Goal: Task Accomplishment & Management: Use online tool/utility

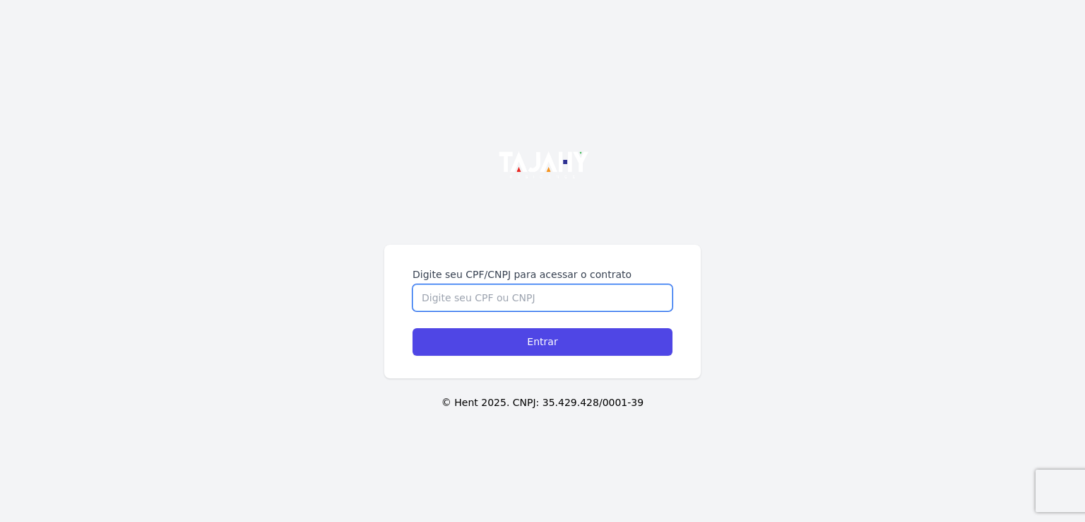
click at [433, 301] on input "Digite seu CPF/CNPJ para acessar o contrato" at bounding box center [543, 297] width 260 height 27
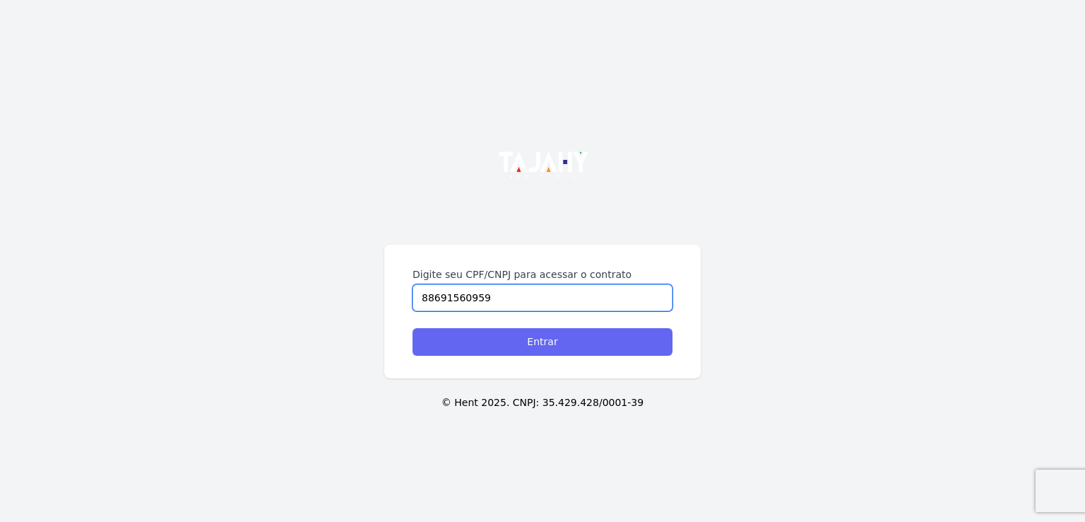
type input "88691560959"
click at [548, 346] on input "Entrar" at bounding box center [543, 342] width 260 height 28
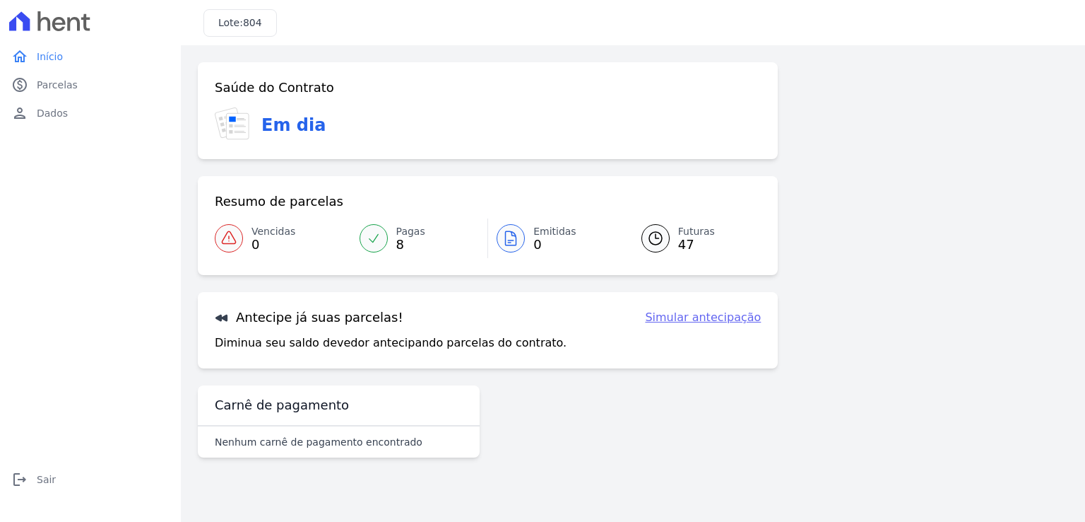
click at [700, 317] on link "Simular antecipação" at bounding box center [703, 317] width 116 height 17
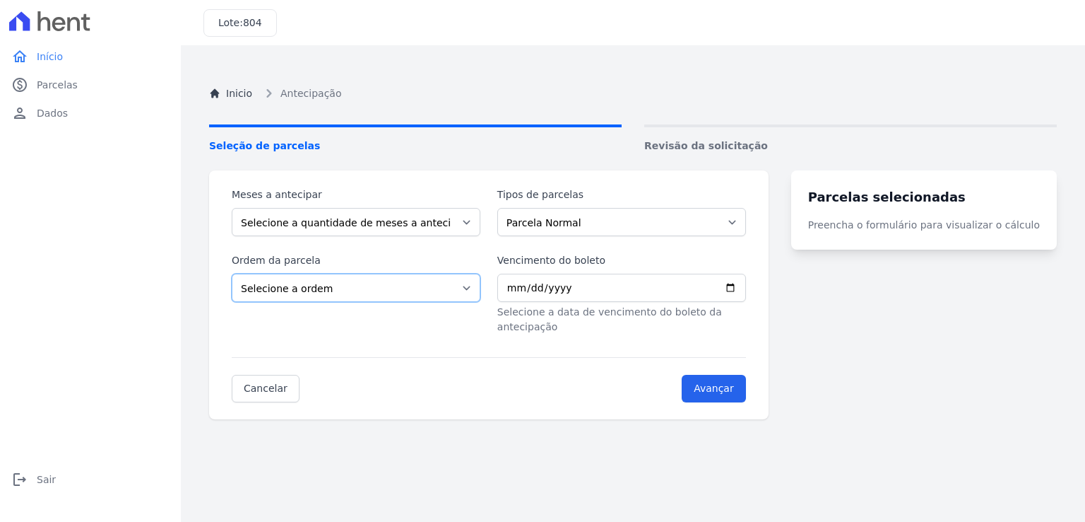
click at [478, 289] on select "Selecione a ordem Últimas parcelas Primeiras parcelas" at bounding box center [356, 287] width 249 height 28
select select "ending"
click at [232, 273] on select "Selecione a ordem Últimas parcelas Primeiras parcelas" at bounding box center [356, 287] width 249 height 28
drag, startPoint x: 476, startPoint y: 220, endPoint x: 458, endPoint y: 219, distance: 18.4
click at [476, 220] on select "Selecione a quantidade de meses a antecipar 1 2 3 4 5 6 7 8 9 10 11 12 13 14 15…" at bounding box center [356, 222] width 249 height 28
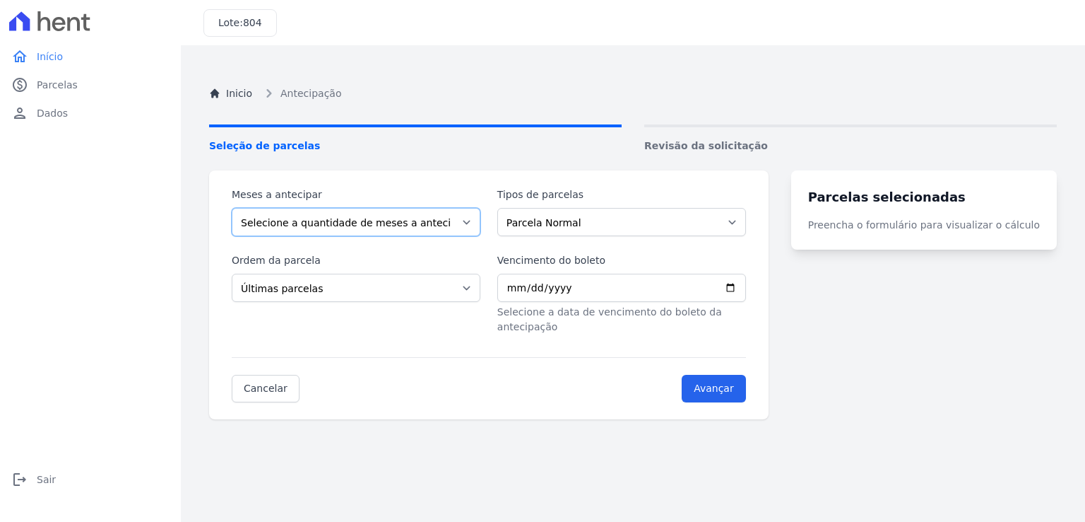
select select "1"
click at [232, 208] on select "Selecione a quantidade de meses a antecipar 1 2 3 4 5 6 7 8 9 10 11 12 13 14 15…" at bounding box center [356, 222] width 249 height 28
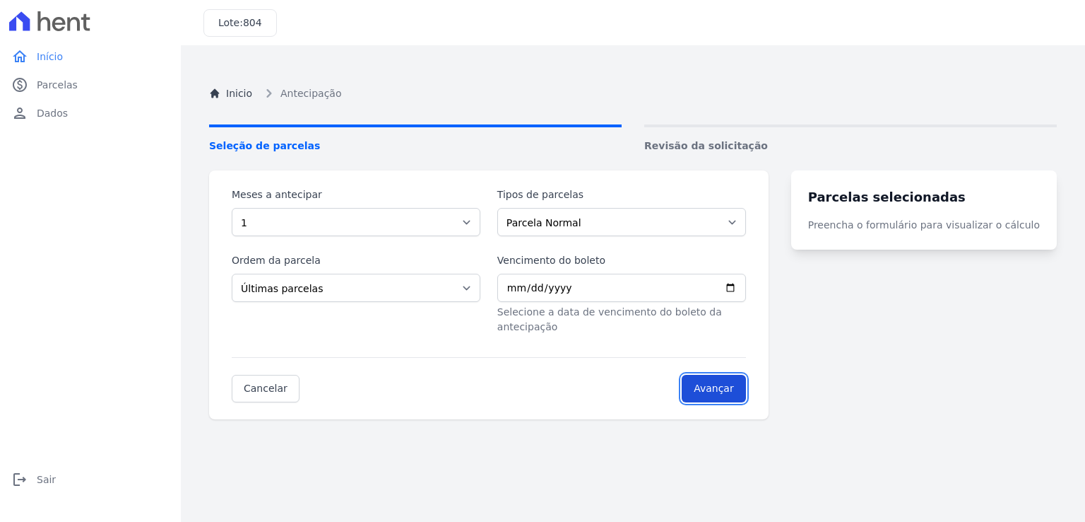
click at [717, 375] on input "Avançar" at bounding box center [714, 389] width 64 height 28
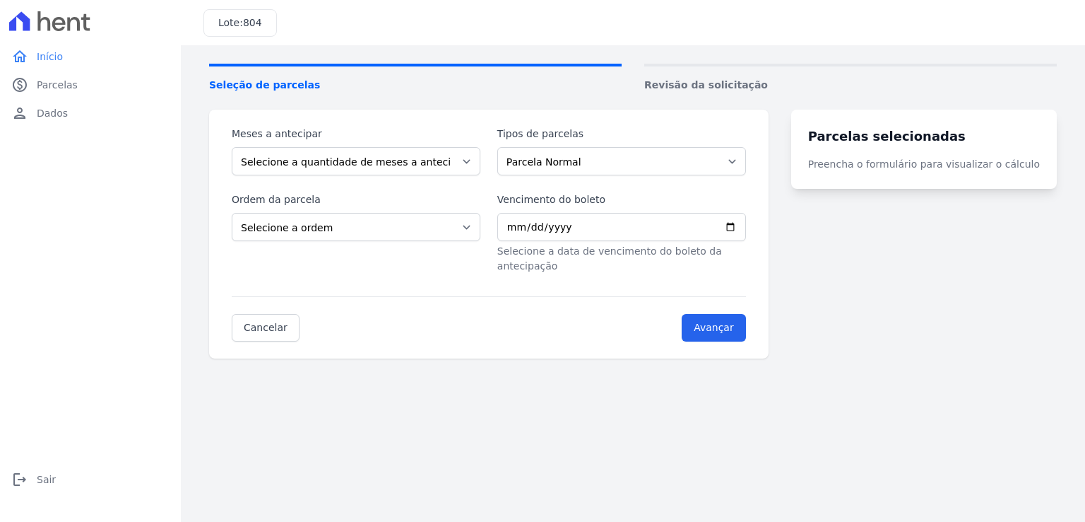
scroll to position [133, 0]
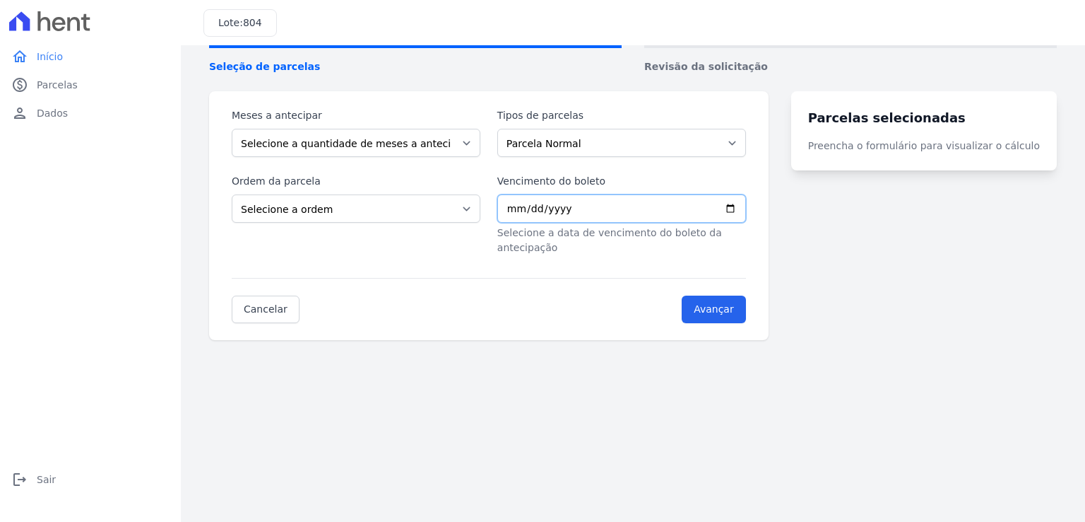
click at [517, 204] on input "Vencimento do boleto" at bounding box center [621, 208] width 249 height 28
type input "2025-09-10"
click at [476, 205] on select "Selecione a ordem Últimas parcelas Primeiras parcelas" at bounding box center [356, 208] width 249 height 28
select select "ending"
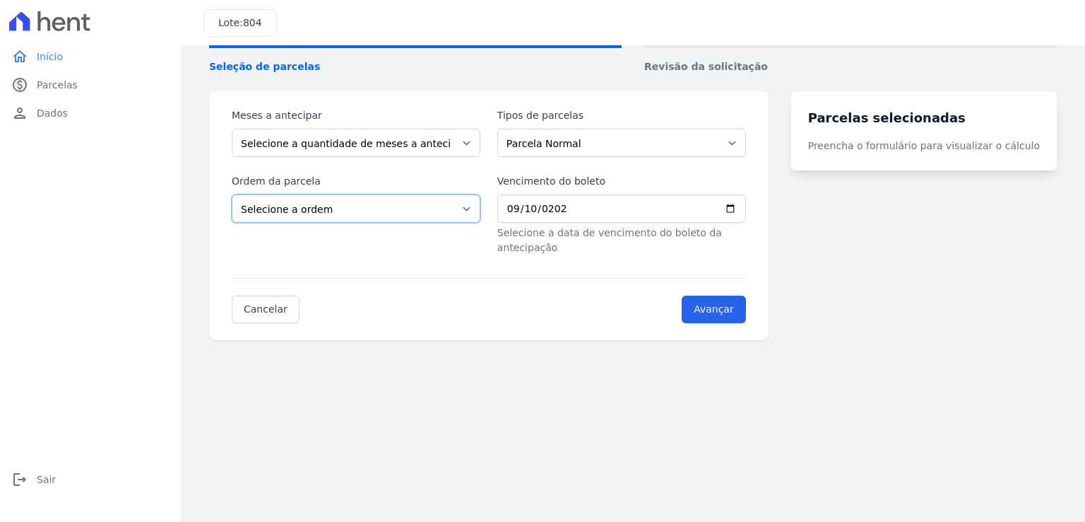
click at [232, 194] on select "Selecione a ordem Últimas parcelas Primeiras parcelas" at bounding box center [356, 208] width 249 height 28
click at [746, 295] on input "Avançar" at bounding box center [714, 309] width 64 height 28
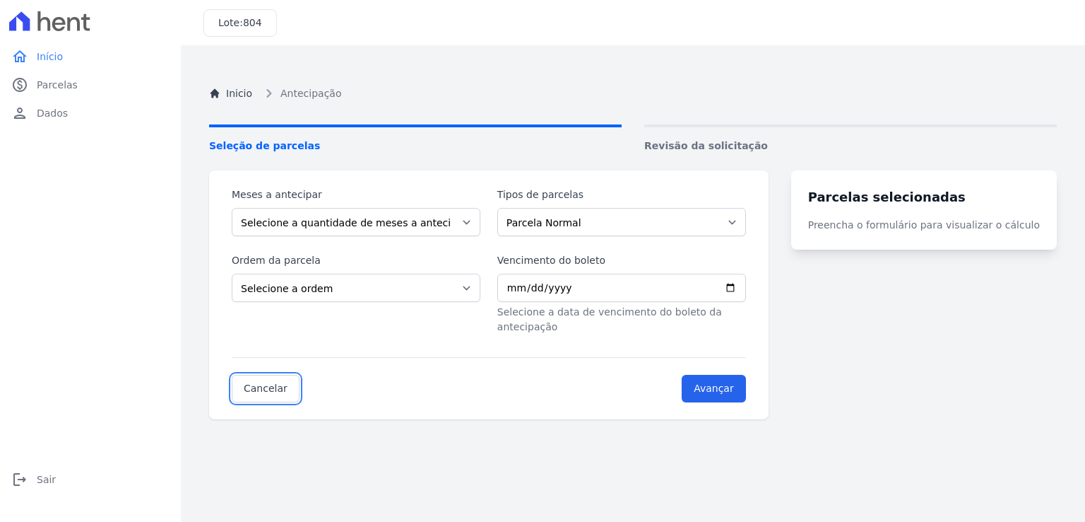
click at [257, 430] on div "Inicio Antecipação Seleção de parcelas Revisão da solicitação Meses a antecipar…" at bounding box center [633, 323] width 871 height 522
click at [731, 375] on input "Avançar" at bounding box center [714, 389] width 64 height 28
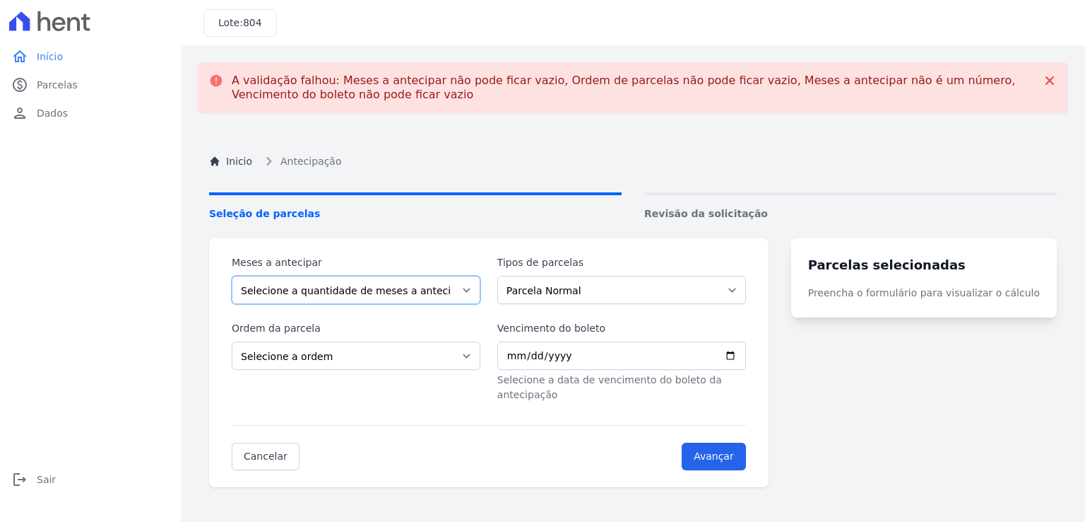
click at [476, 289] on select "Selecione a quantidade de meses a antecipar 1 2 3 4 5 6 7 8 9 10 11 12 13 14 15…" at bounding box center [356, 290] width 249 height 28
select select "1"
click at [232, 276] on select "Selecione a quantidade de meses a antecipar 1 2 3 4 5 6 7 8 9 10 11 12 13 14 15…" at bounding box center [356, 290] width 249 height 28
click at [746, 357] on input "Vencimento do boleto" at bounding box center [621, 355] width 249 height 28
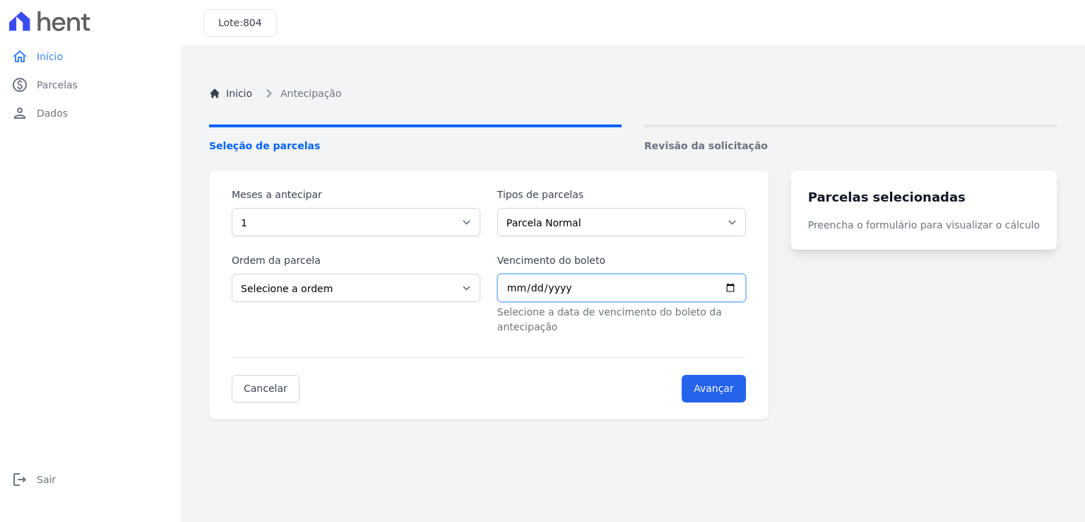
type input "2025-09-10"
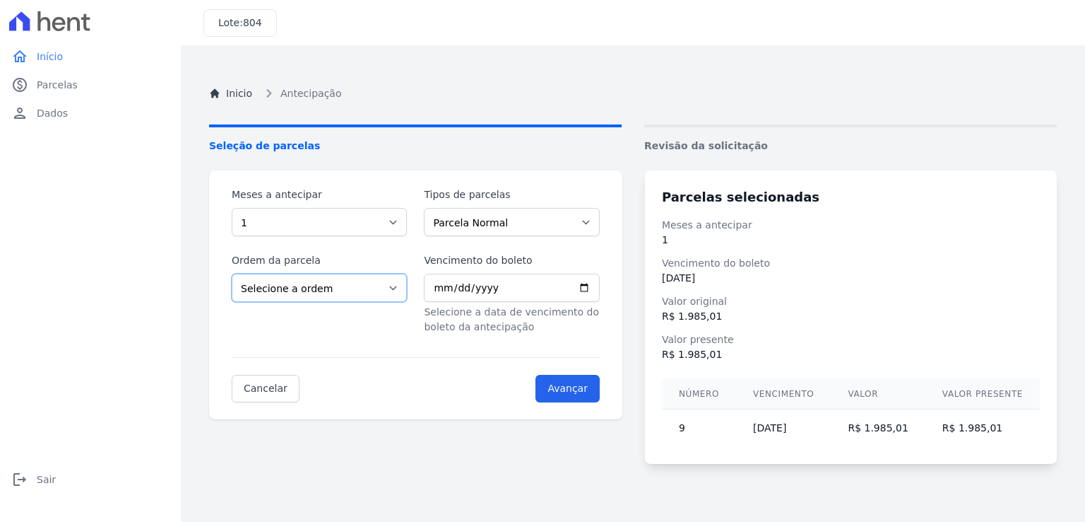
click at [399, 290] on select "Selecione a ordem Últimas parcelas Primeiras parcelas" at bounding box center [319, 287] width 175 height 28
select select "ending"
click at [232, 273] on select "Selecione a ordem Últimas parcelas Primeiras parcelas" at bounding box center [319, 287] width 175 height 28
